Goal: Transaction & Acquisition: Purchase product/service

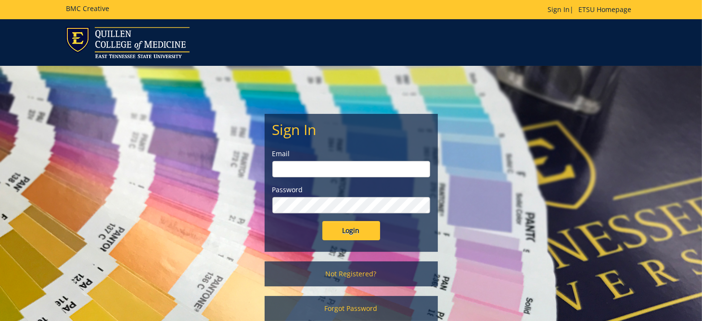
click at [336, 169] on input "email" at bounding box center [351, 169] width 158 height 16
type input "blevinjm@etsu.edu"
click at [322, 221] on input "Login" at bounding box center [351, 230] width 58 height 19
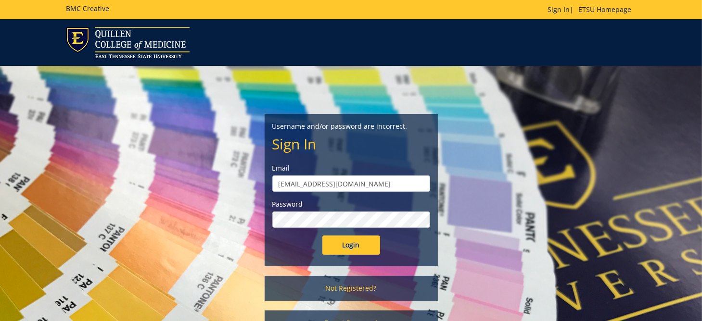
click at [322, 236] on input "Login" at bounding box center [351, 245] width 58 height 19
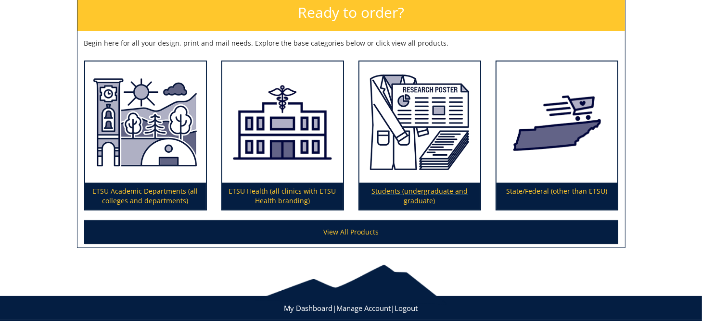
scroll to position [167, 0]
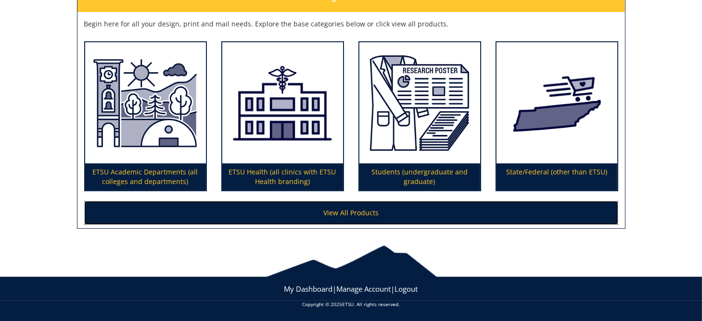
click at [379, 216] on link "View All Products" at bounding box center [351, 213] width 534 height 24
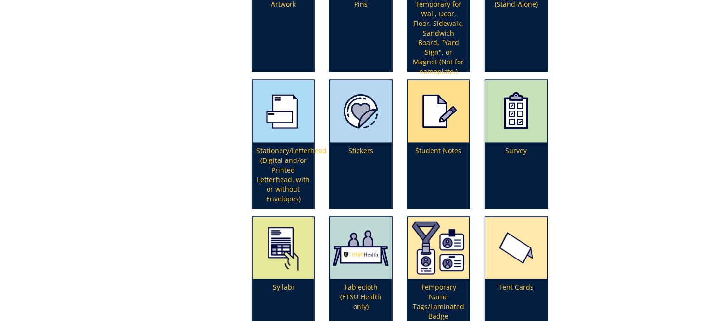
scroll to position [2550, 0]
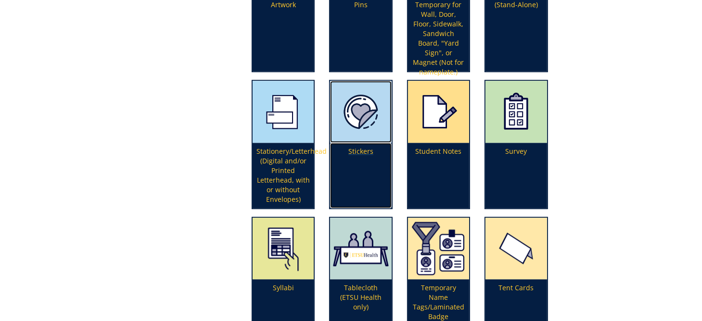
click at [358, 143] on p "Stickers" at bounding box center [360, 175] width 61 height 65
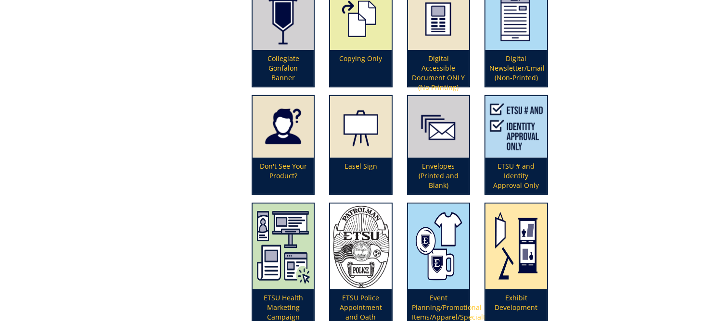
scroll to position [818, 0]
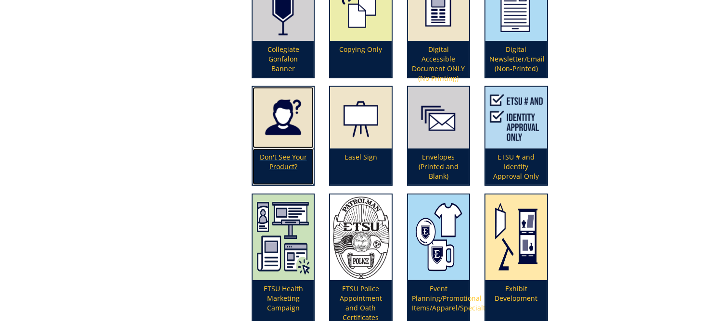
click at [269, 154] on p "Don't See Your Product?" at bounding box center [283, 167] width 61 height 37
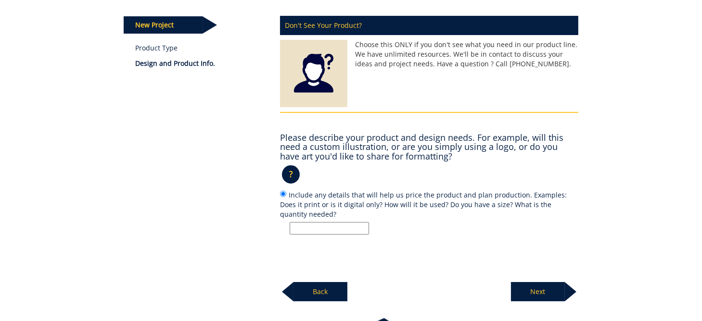
scroll to position [144, 0]
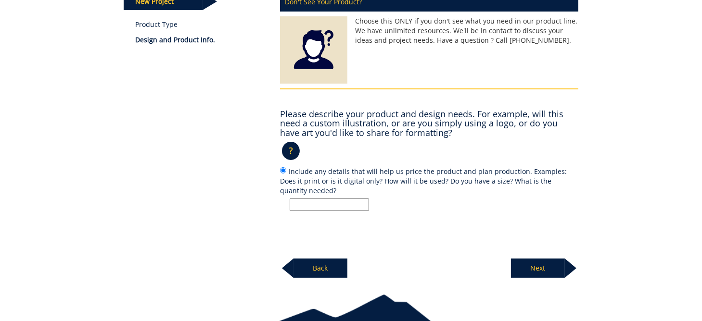
click at [300, 202] on input "Include any details that will help us price the product and plan production. Ex…" at bounding box center [329, 205] width 79 height 13
type input "d"
type input "v"
type input "d"
type input "3X3 decals"
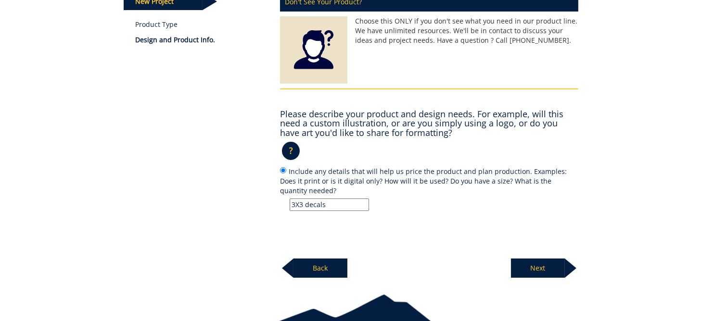
click at [538, 271] on p "Next" at bounding box center [538, 268] width 54 height 19
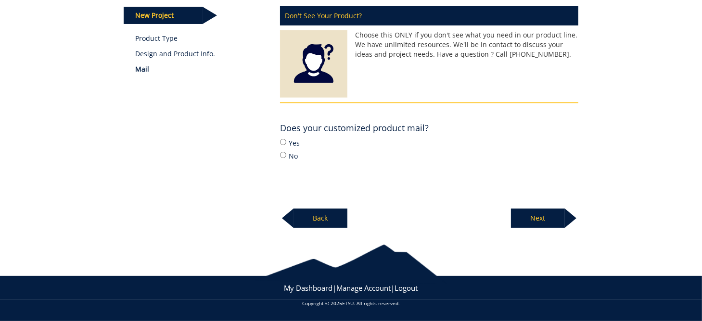
scroll to position [129, 0]
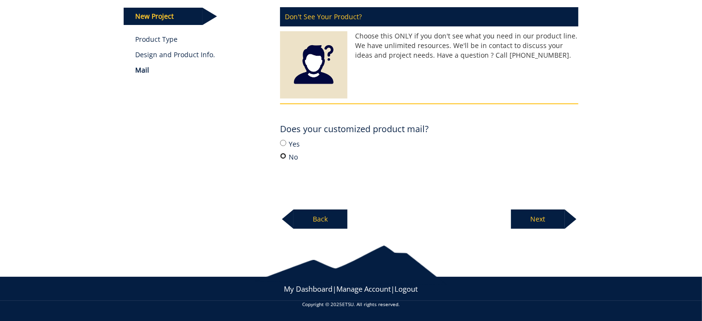
click at [283, 157] on input "No" at bounding box center [283, 156] width 6 height 6
radio input "true"
click at [529, 220] on p "Next" at bounding box center [538, 219] width 54 height 19
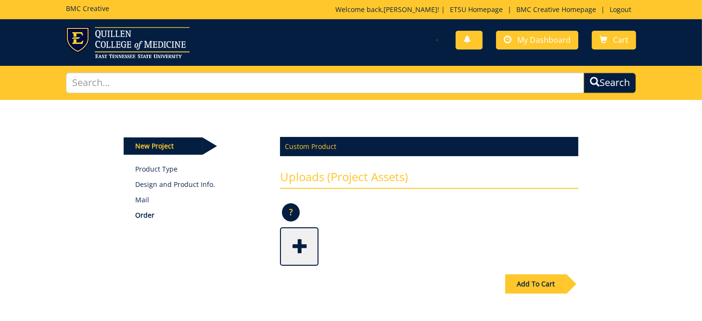
click at [292, 245] on span at bounding box center [300, 246] width 38 height 34
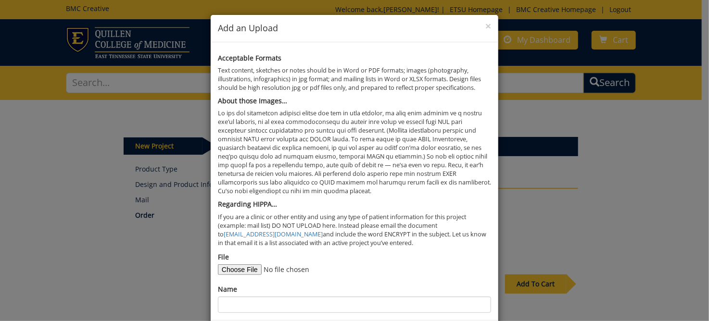
click at [610, 178] on div "× Add an Upload Acceptable Formats Text content, sketches or notes should be in…" at bounding box center [354, 160] width 709 height 321
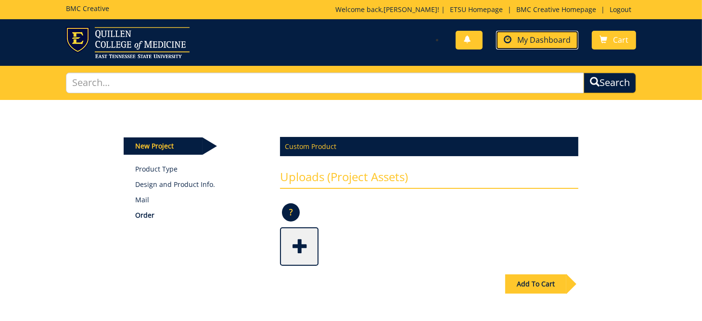
click at [537, 42] on span "My Dashboard" at bounding box center [543, 40] width 53 height 11
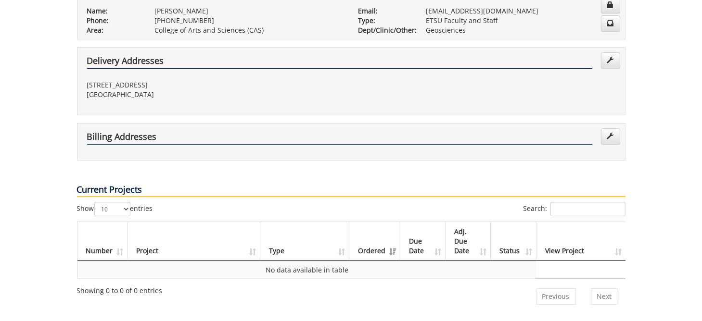
scroll to position [241, 0]
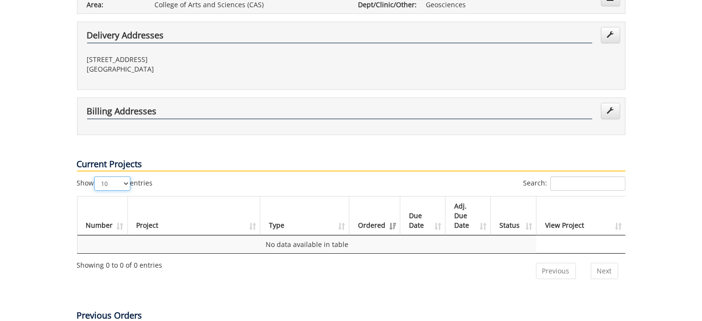
click at [128, 177] on select "10 25 50 100" at bounding box center [112, 184] width 36 height 14
select select "100"
click at [95, 177] on select "10 25 50 100" at bounding box center [112, 184] width 36 height 14
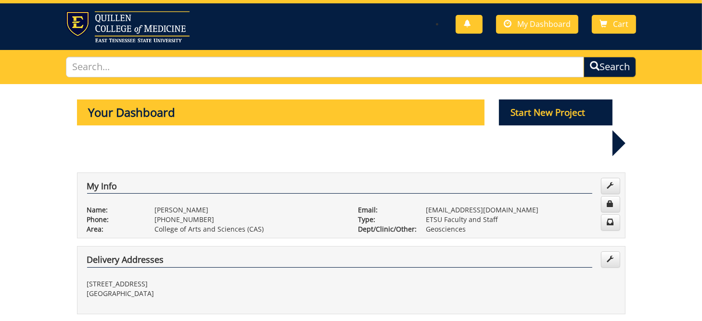
scroll to position [0, 0]
